Goal: Information Seeking & Learning: Learn about a topic

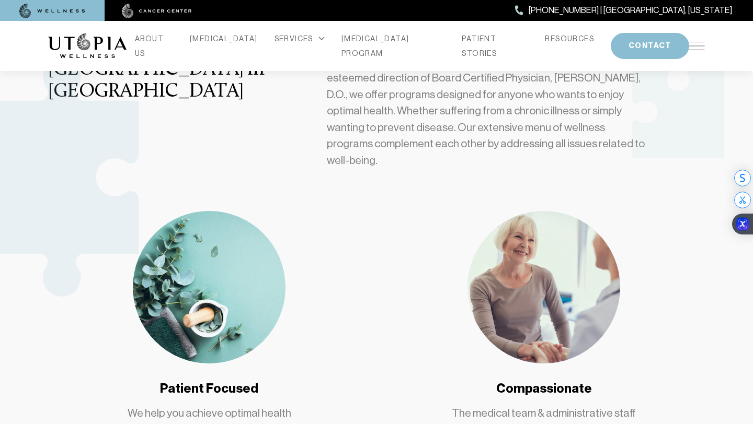
scroll to position [440, 0]
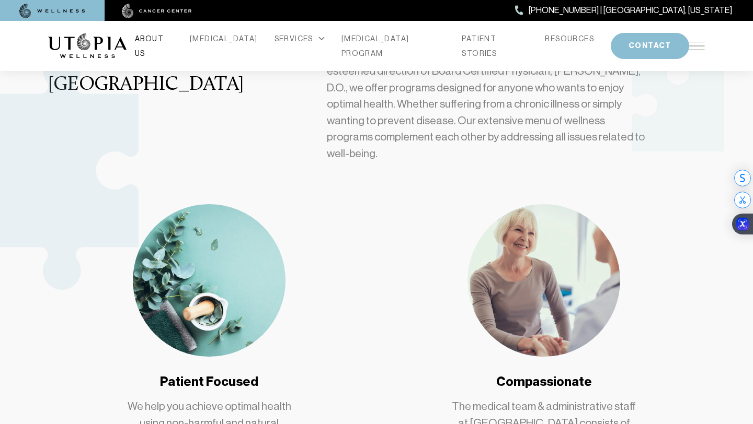
click at [173, 44] on link "ABOUT US" at bounding box center [154, 45] width 38 height 29
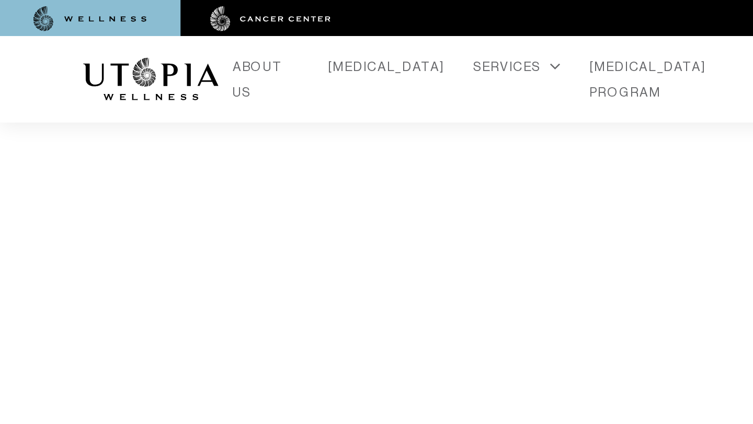
scroll to position [2140, 0]
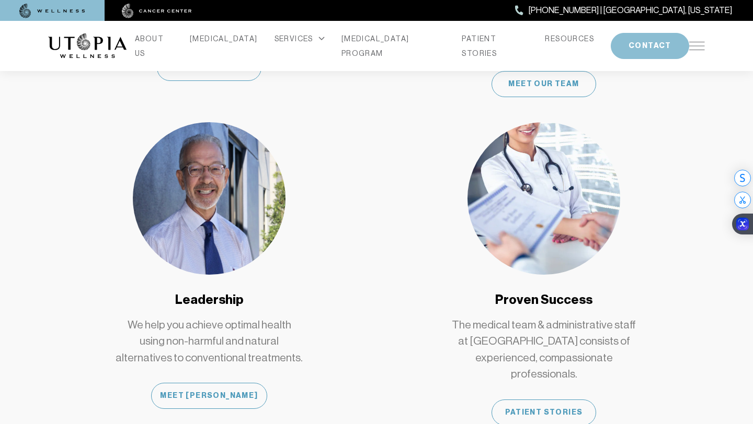
scroll to position [864, 0]
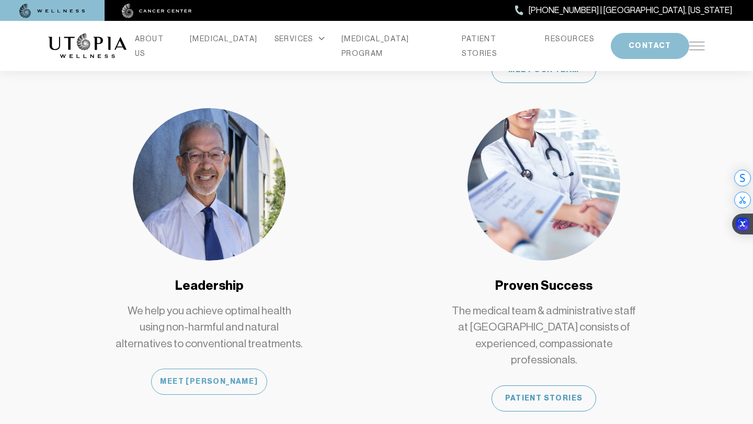
click at [223, 369] on div "Meet [PERSON_NAME]" at bounding box center [209, 382] width 116 height 26
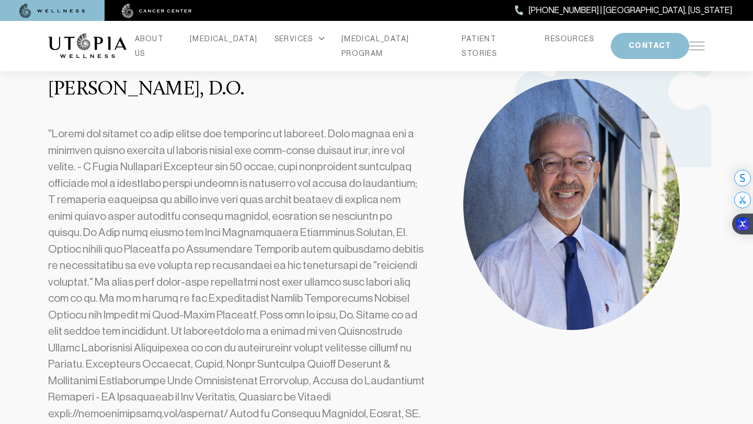
scroll to position [357, 0]
